Goal: Go to known website: Access a specific website the user already knows

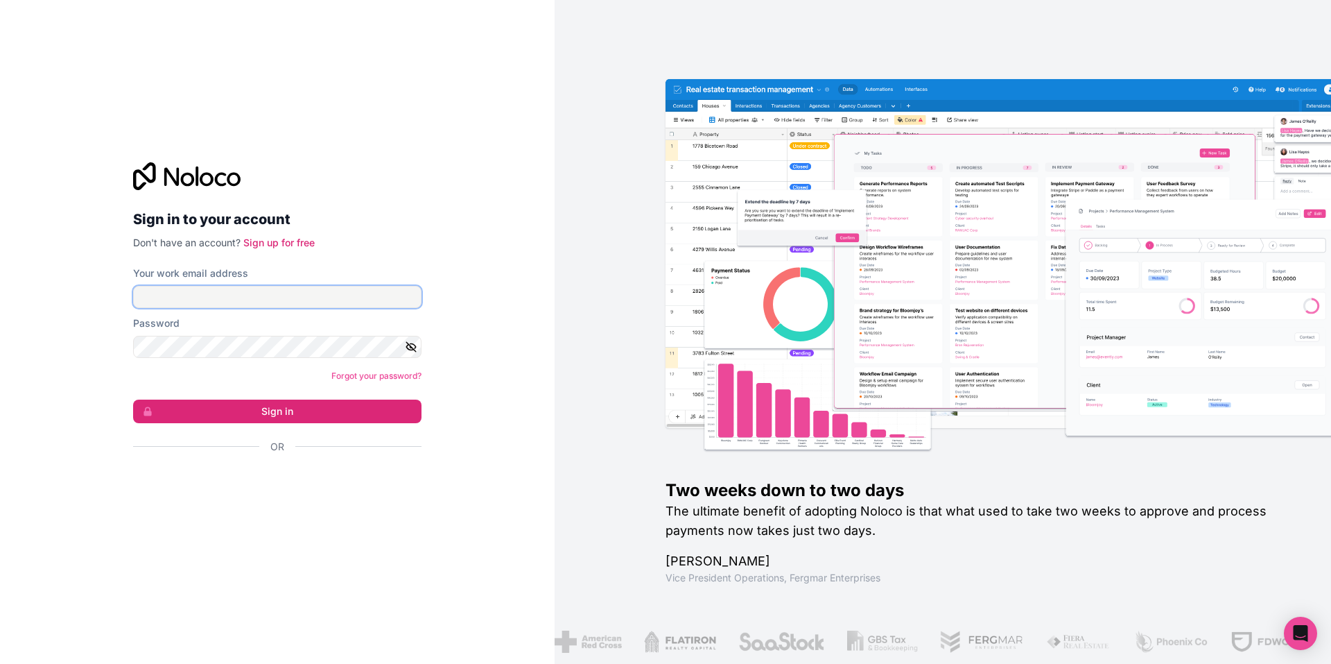
drag, startPoint x: 284, startPoint y: 297, endPoint x: 288, endPoint y: 307, distance: 11.0
click at [284, 297] on input "Your work email address" at bounding box center [277, 297] width 288 height 22
type input "**********"
click at [349, 407] on button "Sign in" at bounding box center [277, 411] width 288 height 24
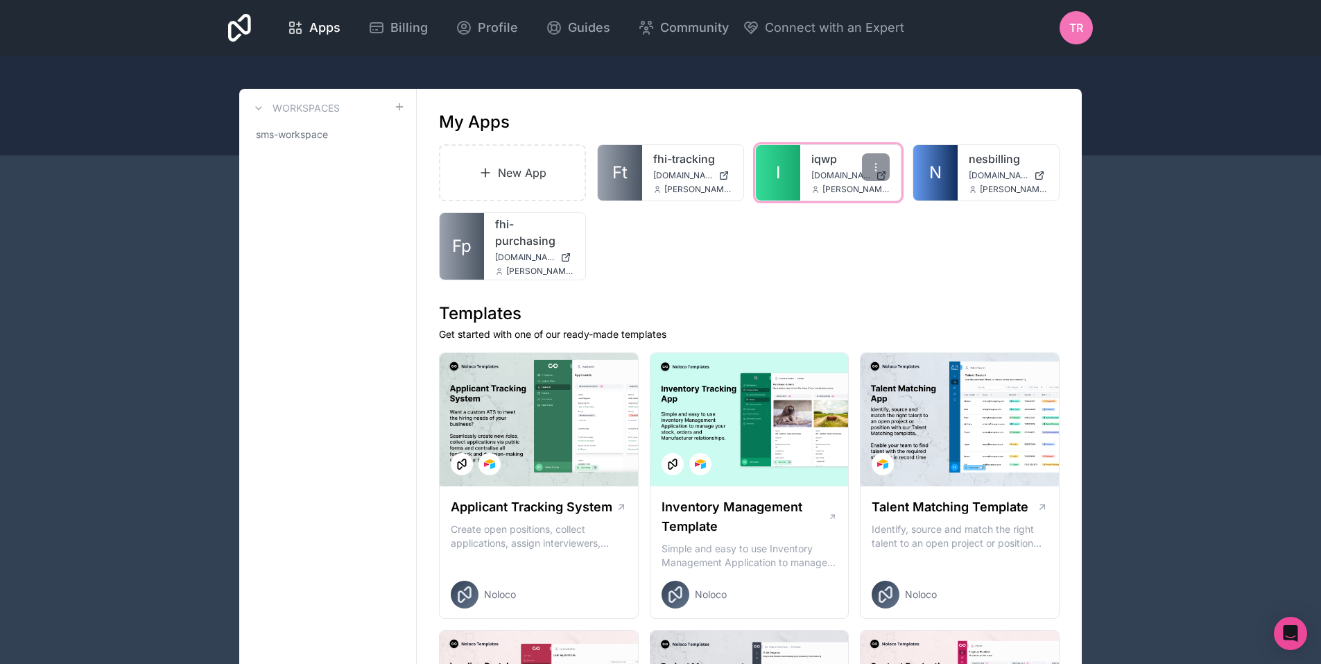
click at [802, 168] on div "iqwp [DOMAIN_NAME] [PERSON_NAME][EMAIL_ADDRESS][DOMAIN_NAME]" at bounding box center [850, 172] width 101 height 55
click at [805, 171] on div "iqwp [DOMAIN_NAME] [PERSON_NAME][EMAIL_ADDRESS][DOMAIN_NAME]" at bounding box center [850, 172] width 101 height 55
click at [780, 178] on link "I" at bounding box center [778, 172] width 44 height 55
